Goal: Task Accomplishment & Management: Complete application form

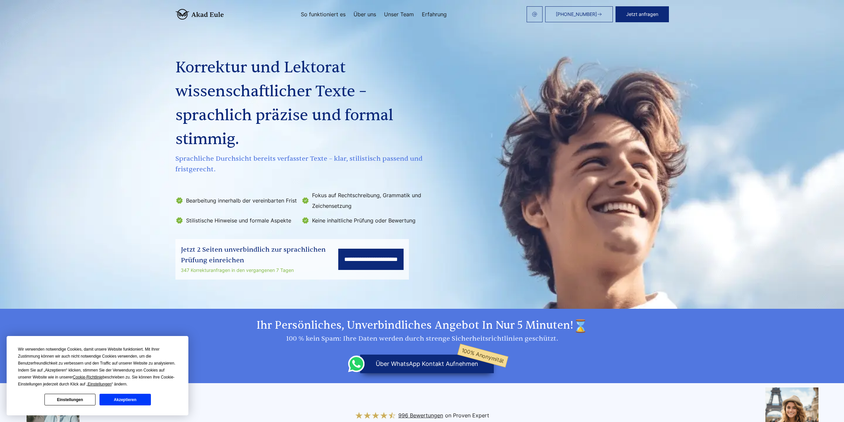
click at [312, 16] on link "So funktioniert es" at bounding box center [323, 14] width 45 height 5
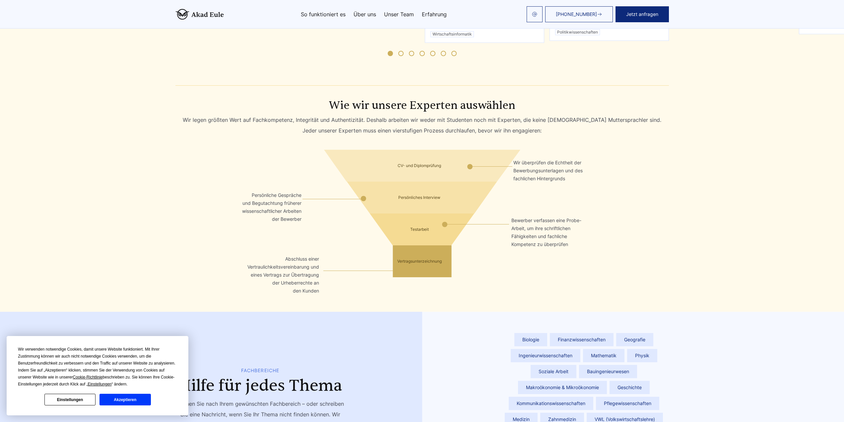
scroll to position [1130, 0]
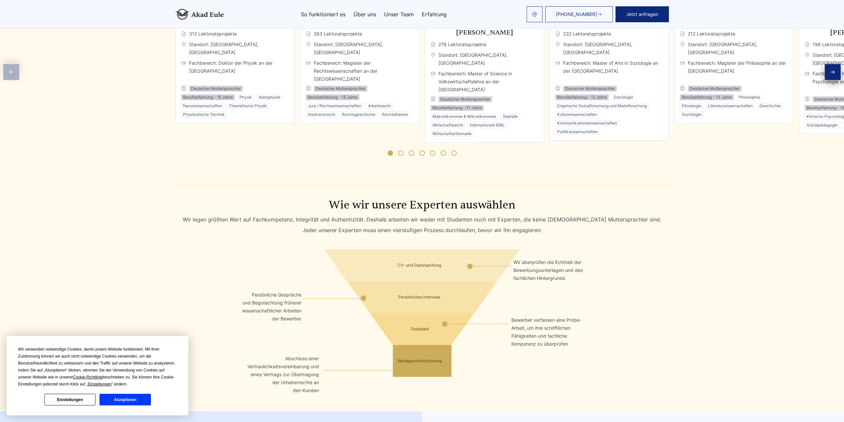
click at [110, 400] on button "Akzeptieren" at bounding box center [125, 399] width 51 height 12
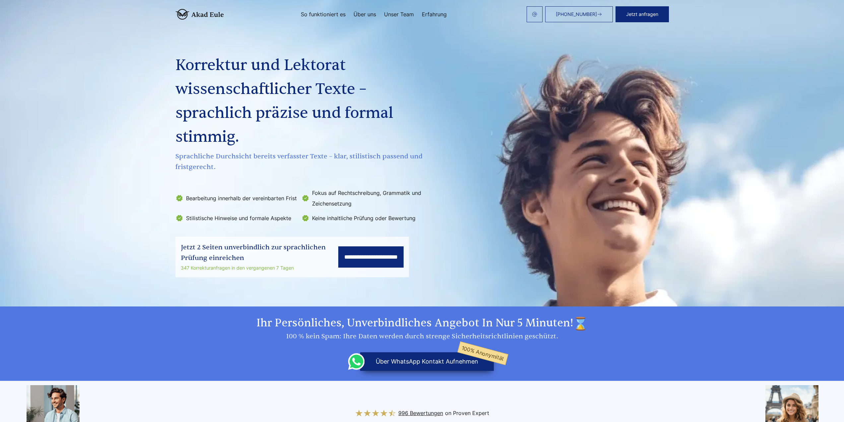
scroll to position [0, 0]
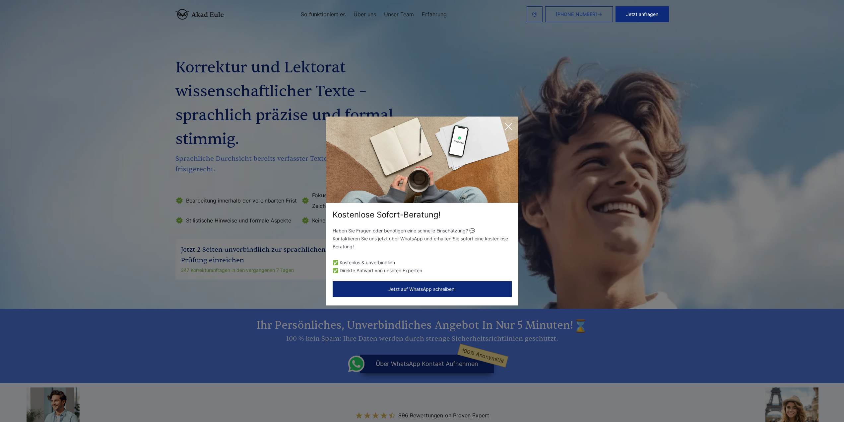
click at [509, 125] on icon at bounding box center [508, 126] width 13 height 13
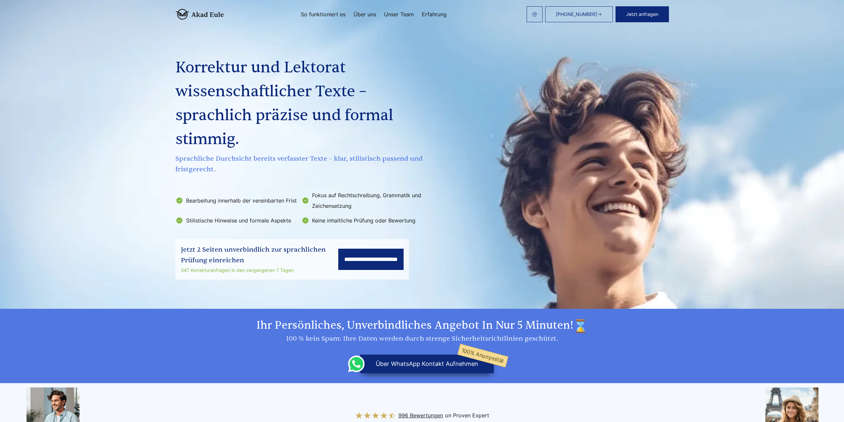
click at [322, 15] on link "So funktioniert es" at bounding box center [323, 14] width 45 height 5
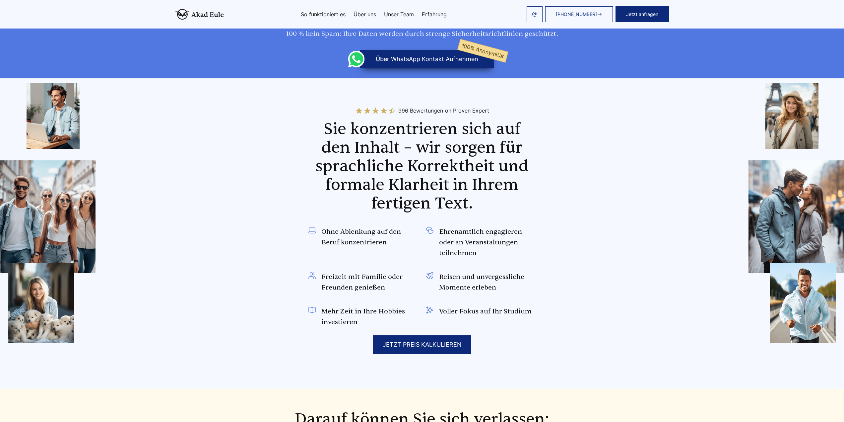
scroll to position [334, 0]
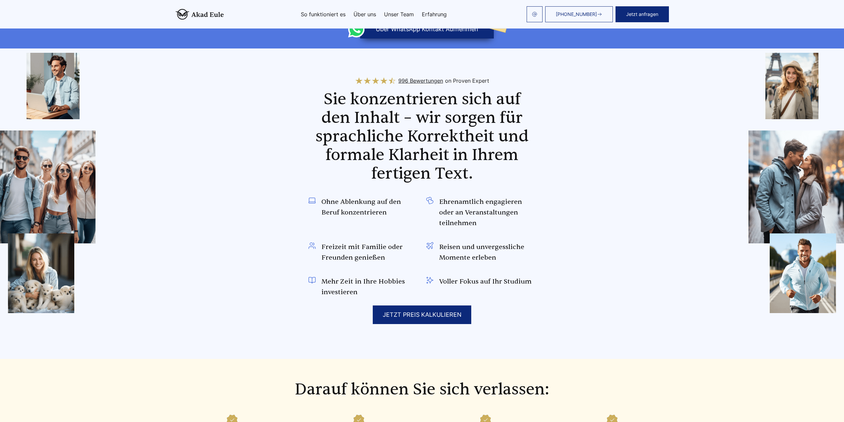
click at [432, 314] on div "JETZT PREIS KALKULIEREN" at bounding box center [422, 314] width 99 height 19
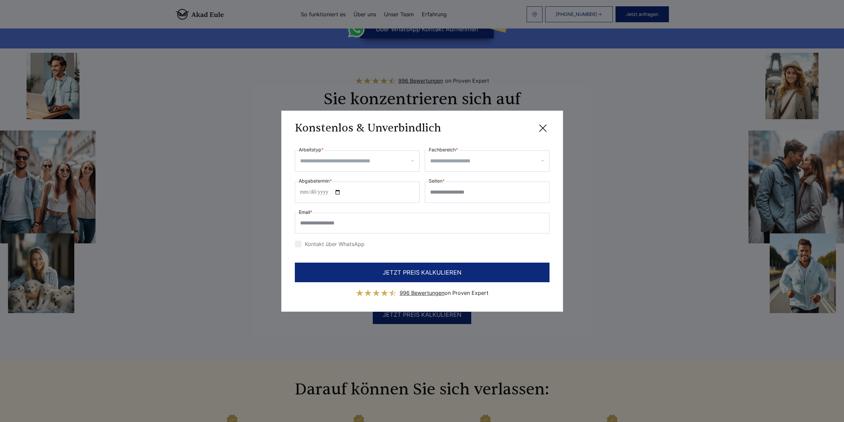
click at [409, 162] on input "Arbeitstyp *" at bounding box center [359, 161] width 119 height 11
click at [333, 190] on div "Hausarbeit" at bounding box center [357, 184] width 124 height 19
select select "**"
click at [475, 162] on input "Fachbereich *" at bounding box center [489, 161] width 119 height 11
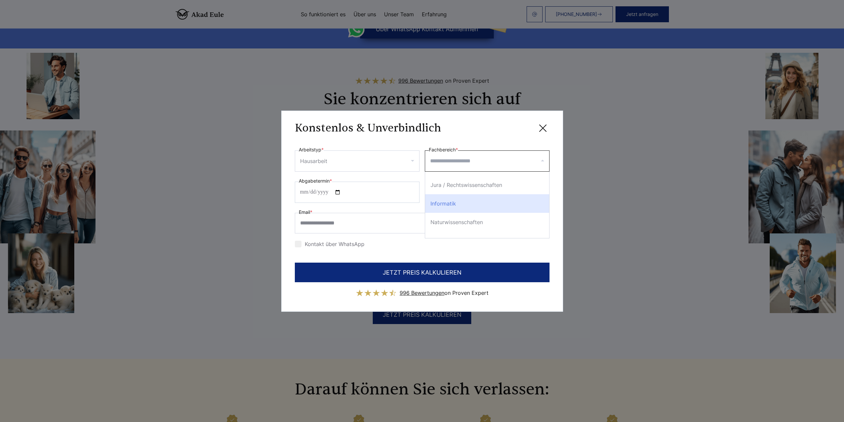
click at [450, 202] on div "Informatik" at bounding box center [487, 203] width 124 height 19
select select "*"
click at [542, 196] on input "*" at bounding box center [487, 191] width 125 height 21
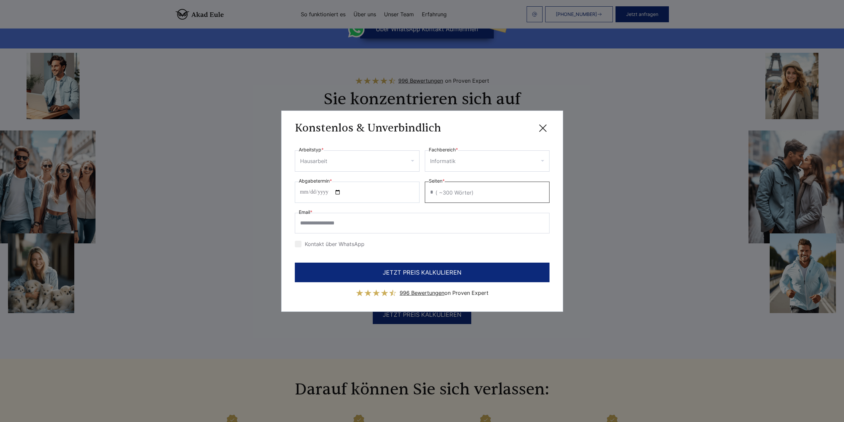
click at [542, 190] on input "*" at bounding box center [487, 191] width 125 height 21
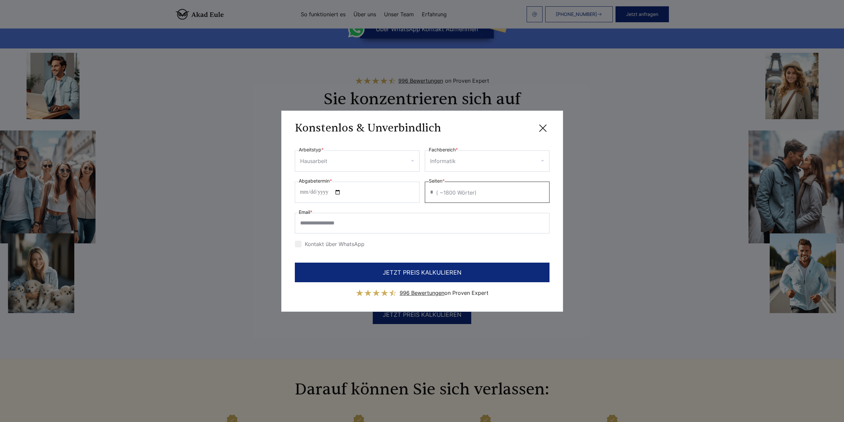
click at [542, 190] on input "*" at bounding box center [487, 191] width 125 height 21
type input "**"
click at [542, 190] on input "**" at bounding box center [487, 191] width 125 height 21
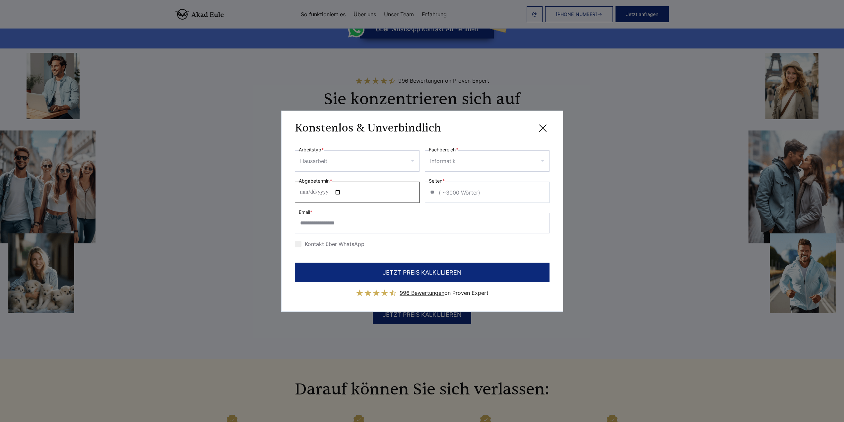
click at [344, 192] on input "Abgabetermin *" at bounding box center [357, 191] width 125 height 21
type input "**********"
click at [543, 127] on icon at bounding box center [543, 128] width 7 height 7
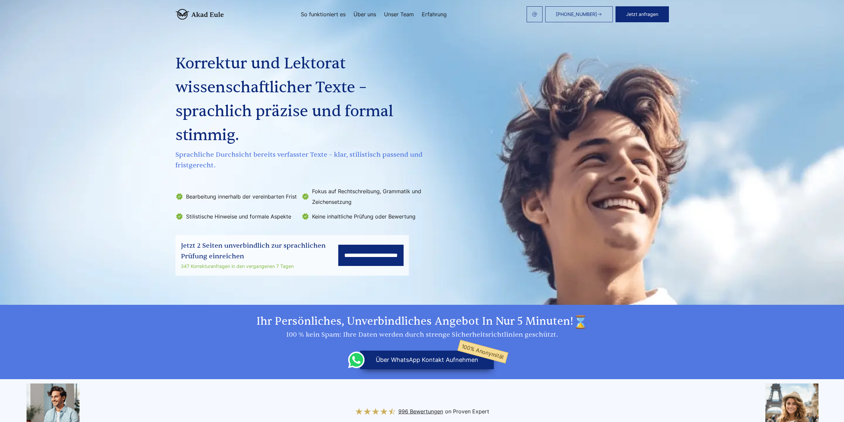
scroll to position [0, 0]
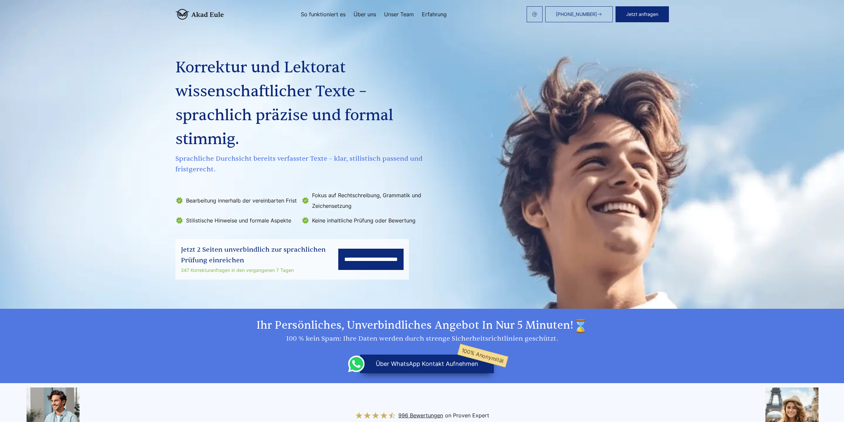
click at [370, 15] on link "Über uns" at bounding box center [365, 14] width 23 height 5
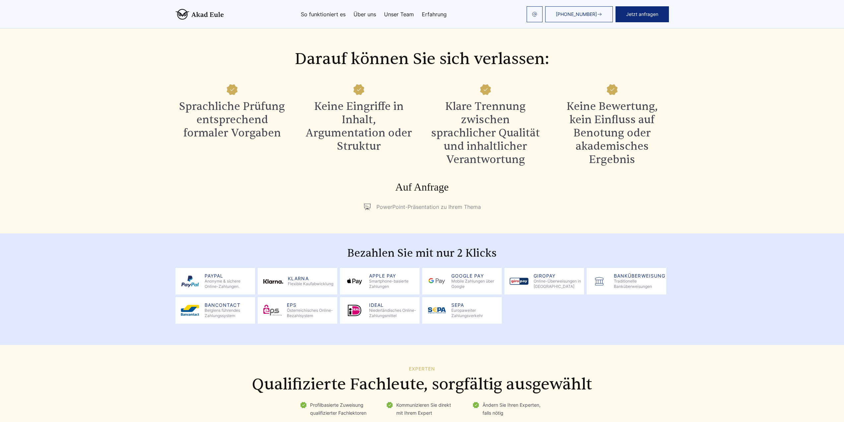
click at [398, 13] on link "Unser Team" at bounding box center [399, 14] width 30 height 5
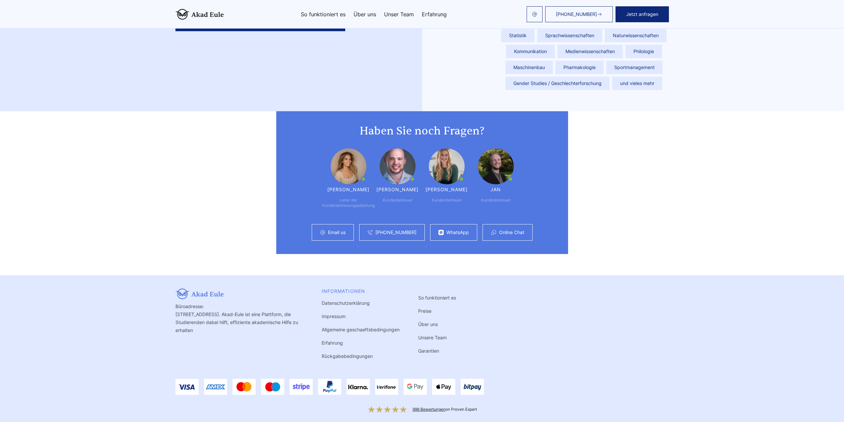
click at [439, 14] on link "Erfahrung" at bounding box center [434, 14] width 25 height 5
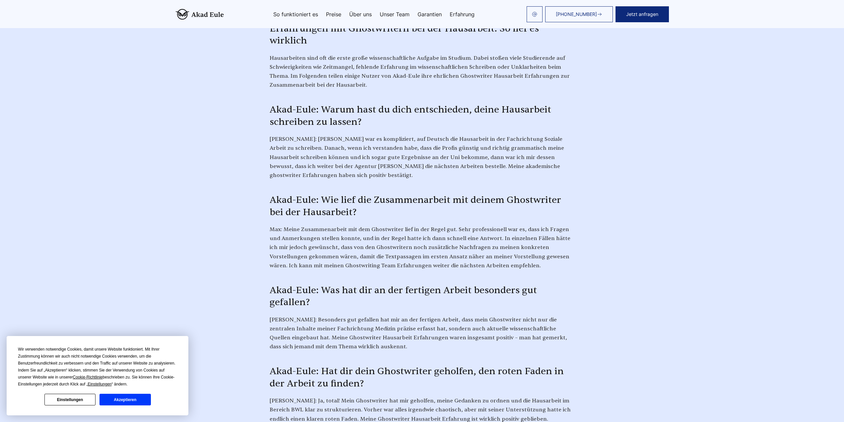
scroll to position [1791, 0]
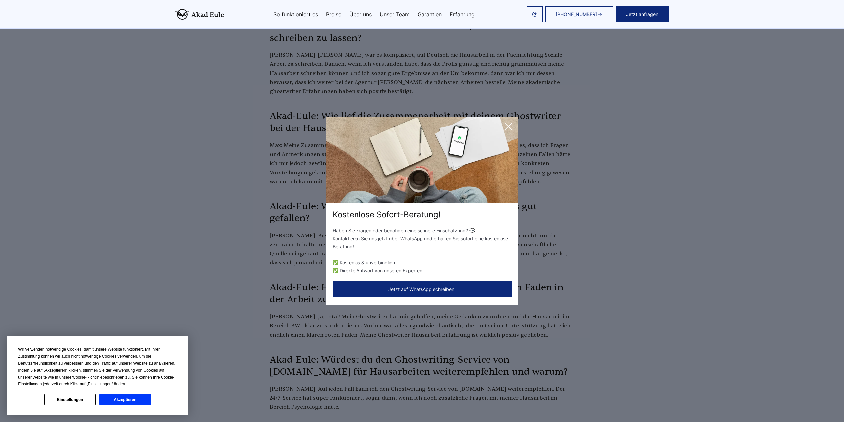
click at [506, 128] on icon at bounding box center [508, 126] width 13 height 13
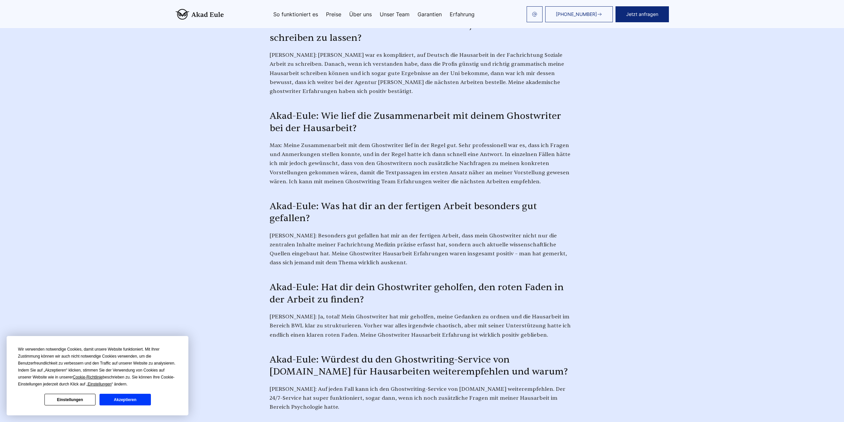
click at [400, 17] on link "Unser Team" at bounding box center [395, 14] width 30 height 5
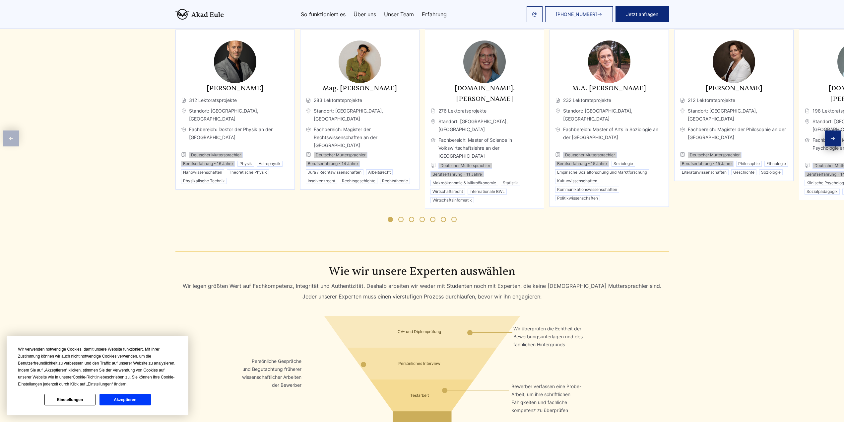
scroll to position [865, 0]
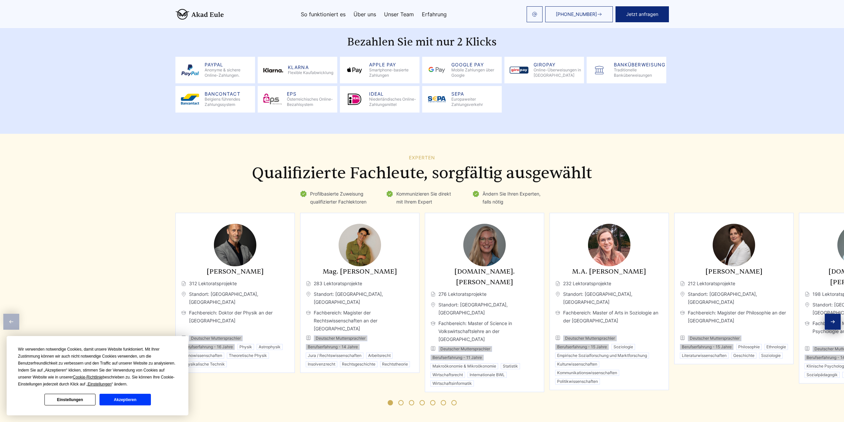
click at [433, 400] on span "Go to slide 5" at bounding box center [432, 402] width 5 height 5
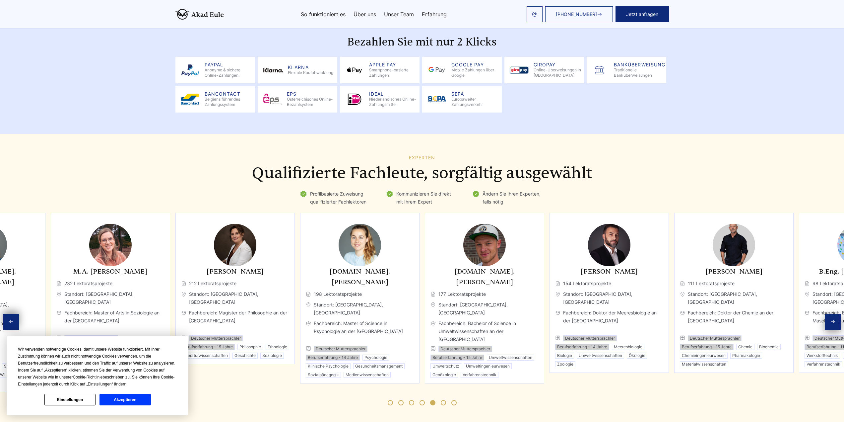
click at [453, 400] on span "Go to slide 7" at bounding box center [453, 402] width 5 height 5
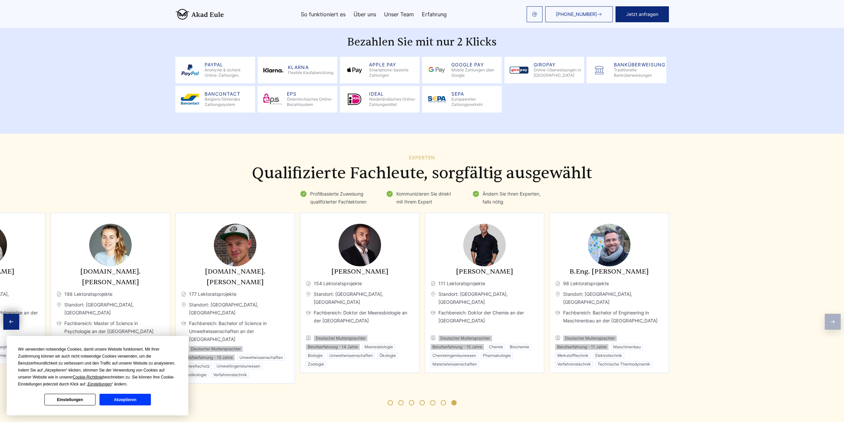
click at [421, 400] on span "Go to slide 4" at bounding box center [422, 402] width 5 height 5
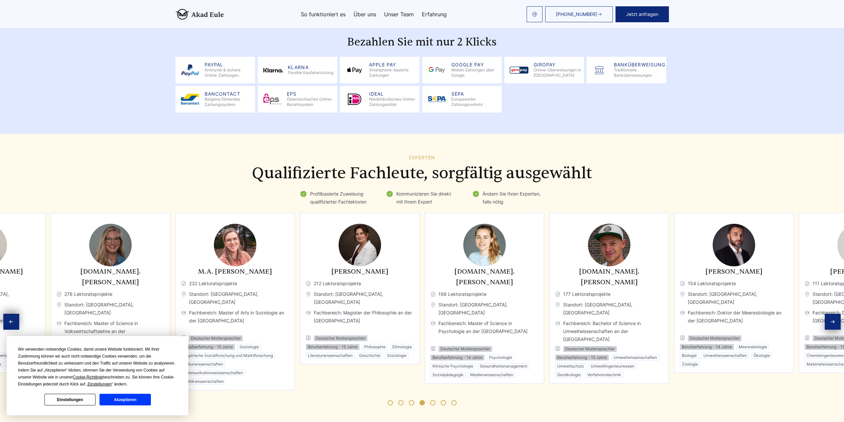
click at [411, 400] on span "Go to slide 3" at bounding box center [411, 402] width 5 height 5
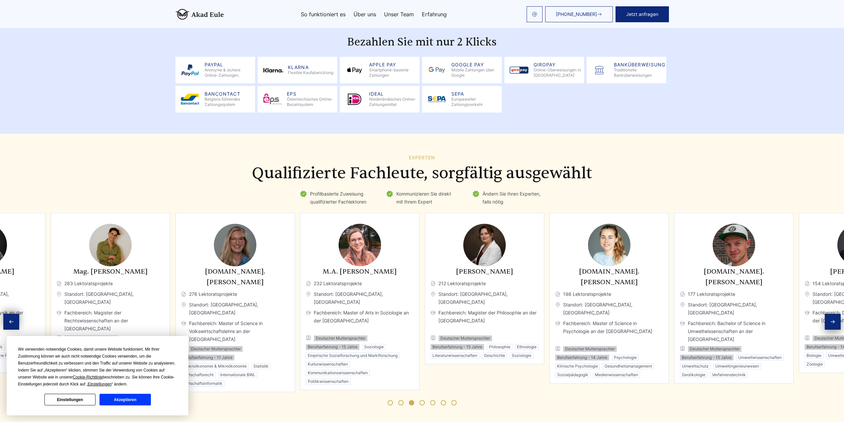
click at [402, 400] on span "Go to slide 2" at bounding box center [400, 402] width 5 height 5
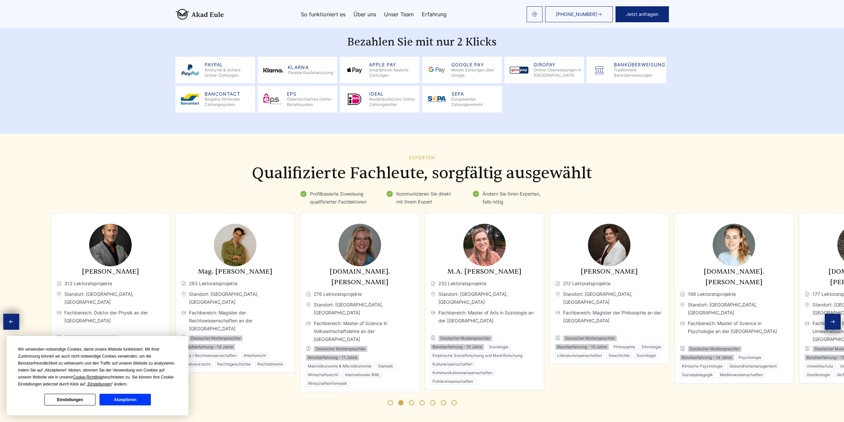
click at [389, 400] on span "Go to slide 1" at bounding box center [390, 402] width 5 height 5
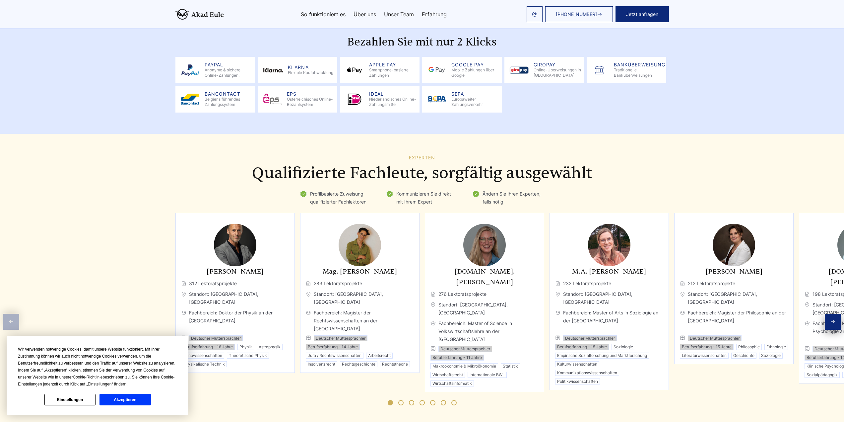
click at [423, 400] on span "Go to slide 4" at bounding box center [422, 402] width 5 height 5
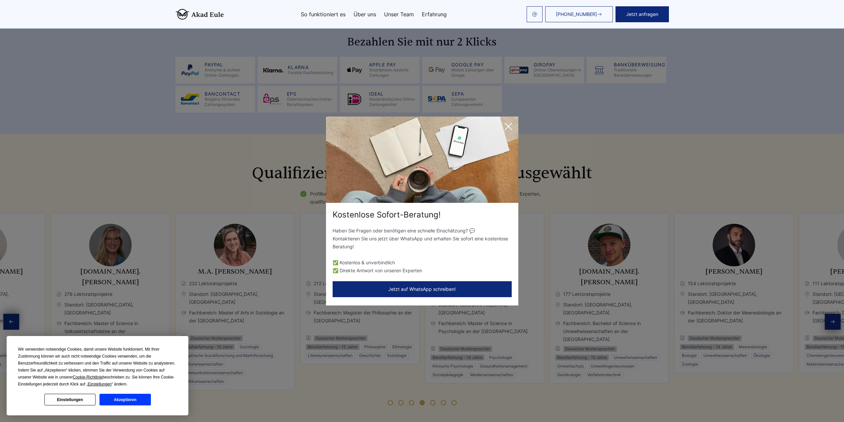
click at [507, 124] on icon at bounding box center [508, 126] width 13 height 13
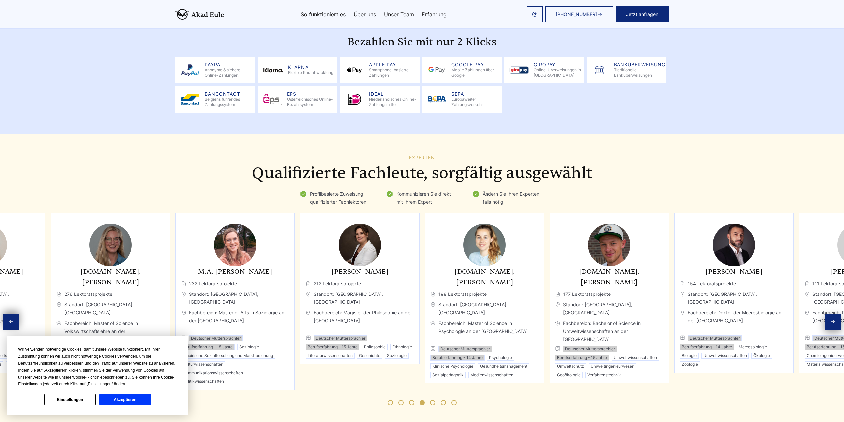
click at [444, 400] on span "Go to slide 6" at bounding box center [443, 402] width 5 height 5
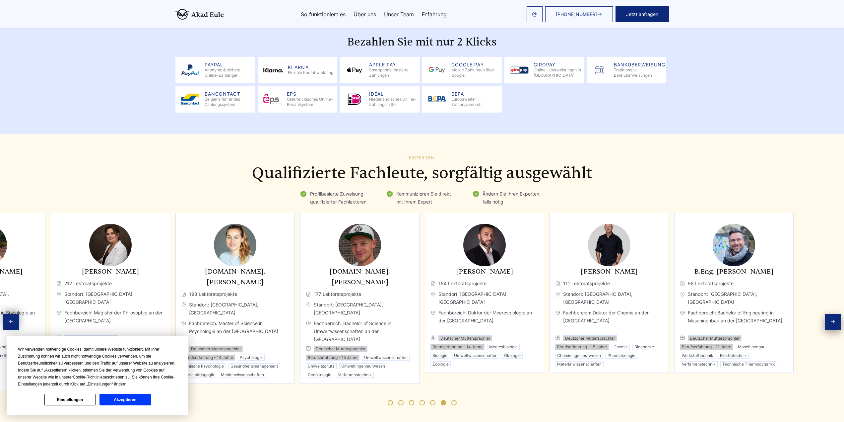
click at [456, 400] on span "Go to slide 7" at bounding box center [453, 402] width 5 height 5
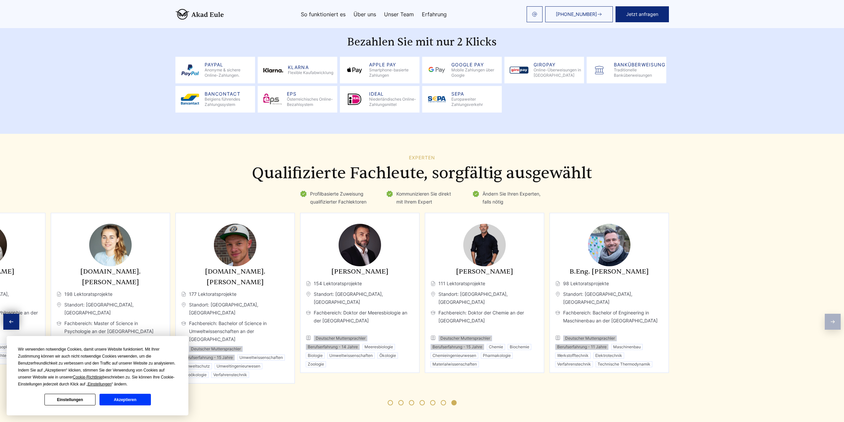
click at [16, 315] on div "Previous slide" at bounding box center [11, 321] width 16 height 16
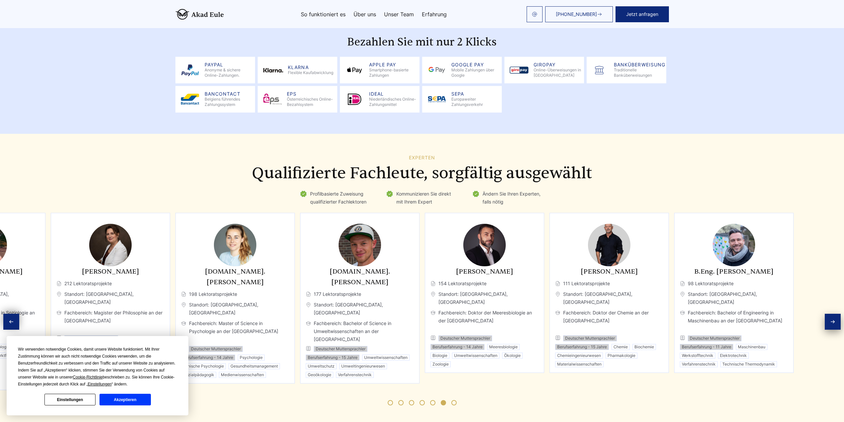
click at [16, 315] on div "Previous slide" at bounding box center [11, 321] width 16 height 16
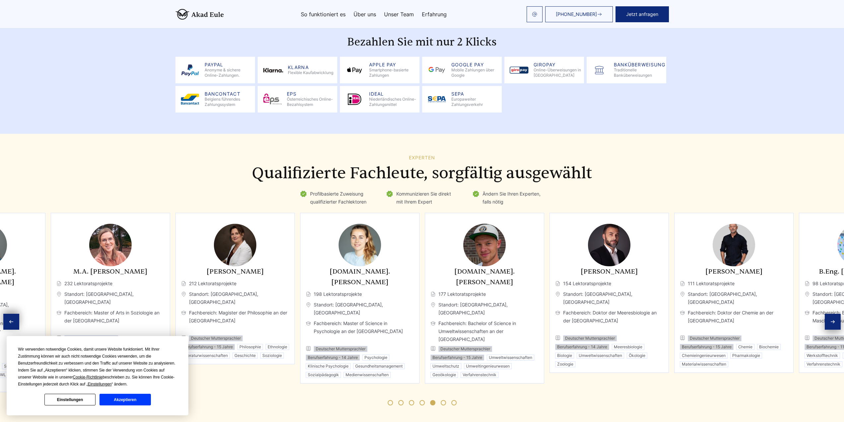
click at [16, 315] on div "Previous slide" at bounding box center [11, 321] width 16 height 16
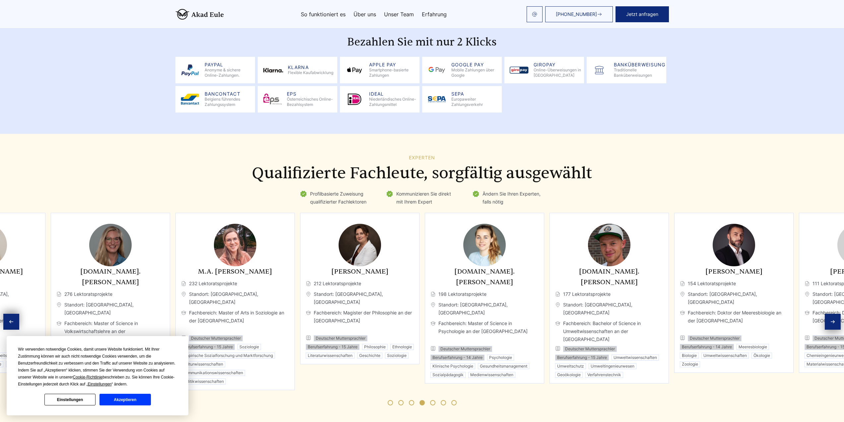
click at [16, 315] on div "Previous slide" at bounding box center [11, 321] width 16 height 16
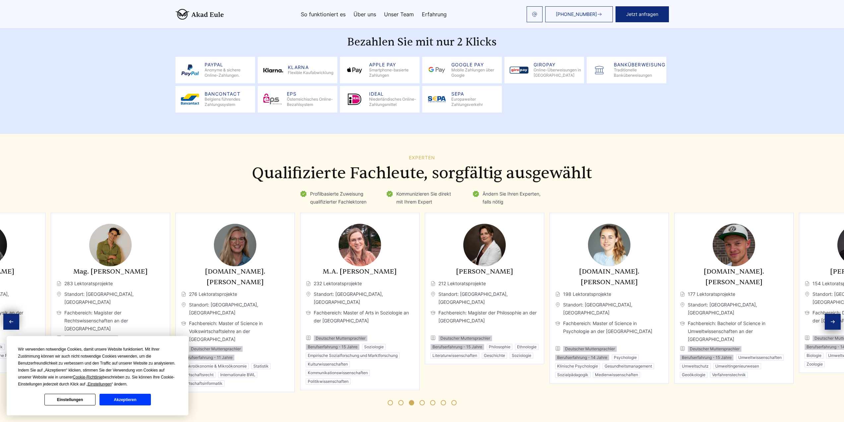
click at [17, 315] on div "Previous slide" at bounding box center [11, 321] width 16 height 16
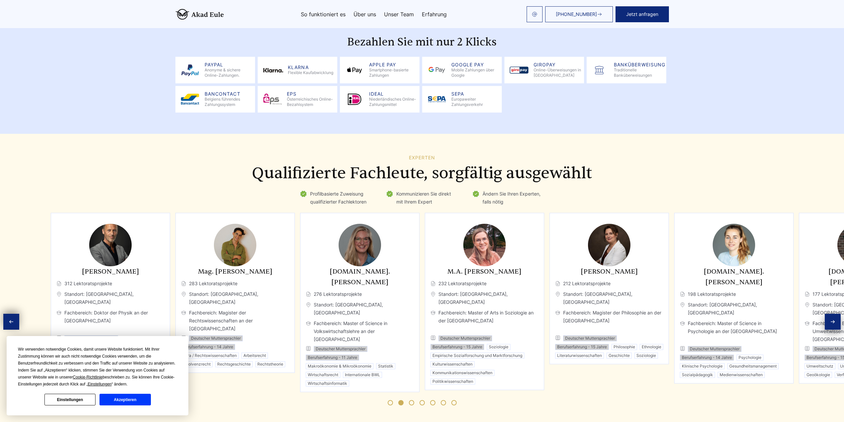
click at [17, 315] on div "Previous slide" at bounding box center [11, 321] width 16 height 16
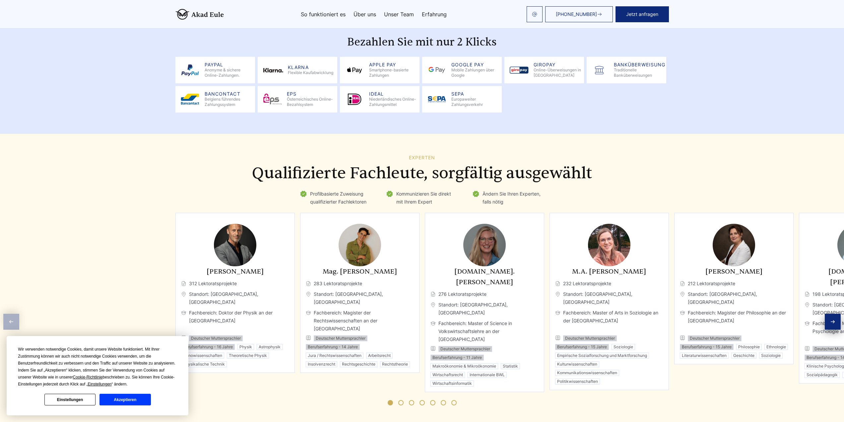
click at [17, 315] on div "Experten Qualifizierte Fachleute, sorgfältig ausgewählt Profilbasierte Zuweisun…" at bounding box center [422, 284] width 844 height 258
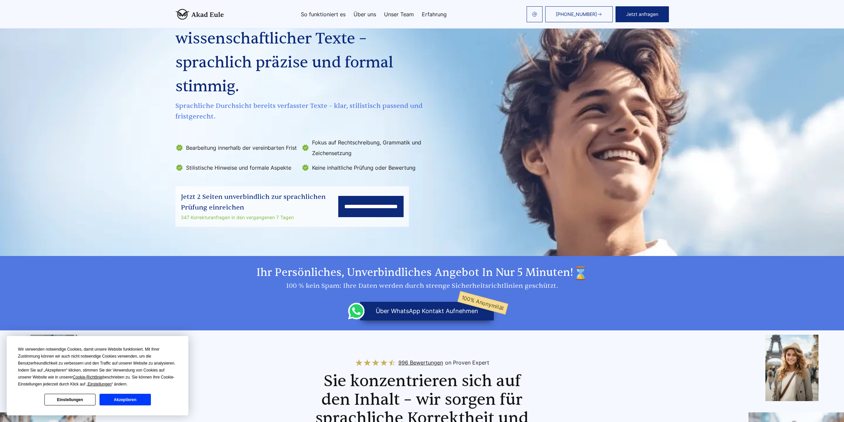
scroll to position [0, 0]
